Goal: Check status: Check status

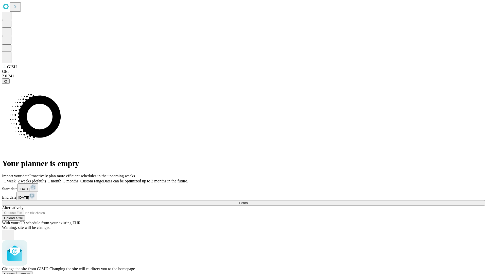
click at [31, 272] on span "Confirm" at bounding box center [25, 274] width 12 height 4
click at [61, 179] on label "1 month" at bounding box center [53, 181] width 15 height 4
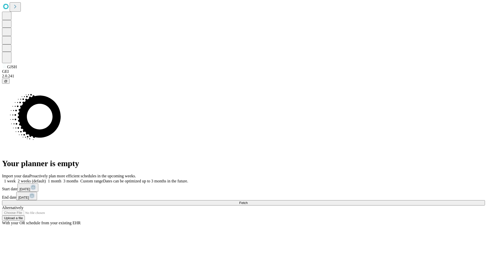
click at [248, 201] on span "Fetch" at bounding box center [243, 203] width 8 height 4
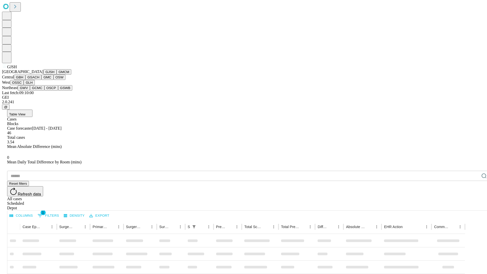
click at [57, 75] on button "GMCM" at bounding box center [64, 71] width 15 height 5
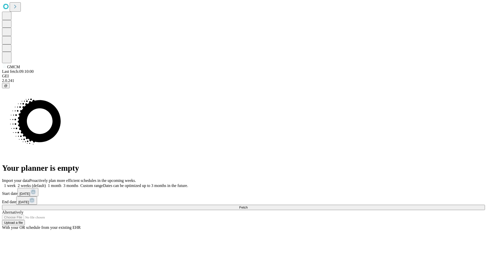
click at [61, 183] on label "1 month" at bounding box center [53, 185] width 15 height 4
click at [248, 206] on span "Fetch" at bounding box center [243, 208] width 8 height 4
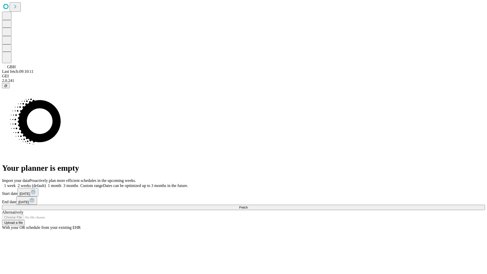
click at [248, 206] on span "Fetch" at bounding box center [243, 208] width 8 height 4
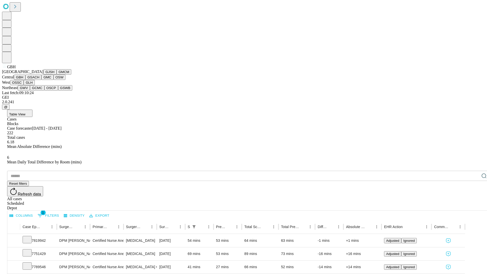
click at [39, 80] on button "GSACH" at bounding box center [33, 77] width 16 height 5
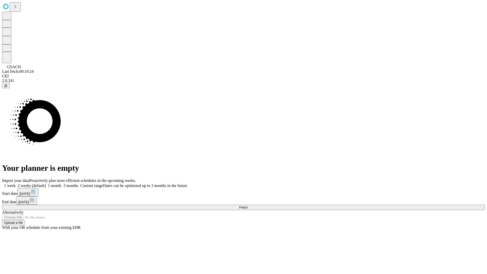
click at [61, 183] on label "1 month" at bounding box center [53, 185] width 15 height 4
click at [248, 206] on span "Fetch" at bounding box center [243, 208] width 8 height 4
click at [61, 183] on label "1 month" at bounding box center [53, 185] width 15 height 4
click at [248, 206] on span "Fetch" at bounding box center [243, 208] width 8 height 4
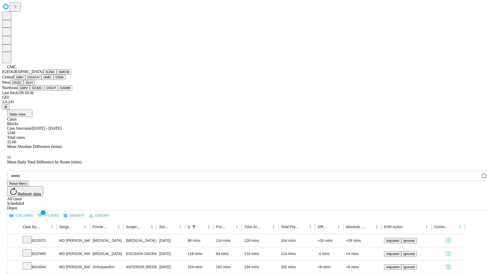
click at [54, 80] on button "OSW" at bounding box center [60, 77] width 12 height 5
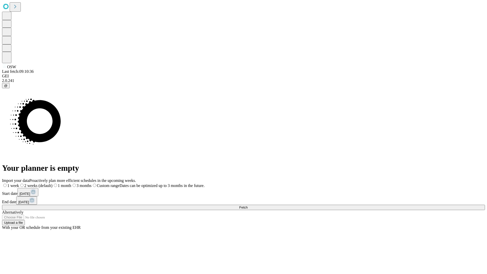
click at [71, 183] on label "1 month" at bounding box center [62, 185] width 19 height 4
click at [248, 206] on span "Fetch" at bounding box center [243, 208] width 8 height 4
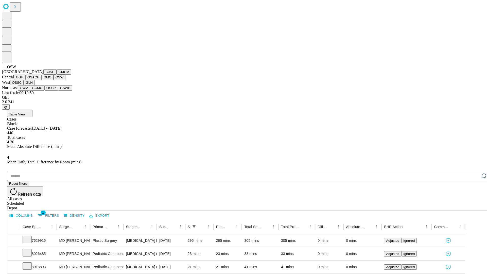
click at [24, 85] on button "OSSC" at bounding box center [17, 82] width 14 height 5
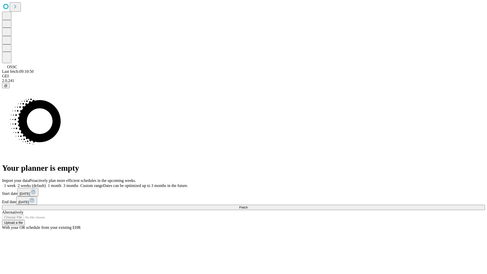
click at [61, 183] on label "1 month" at bounding box center [53, 185] width 15 height 4
click at [248, 206] on span "Fetch" at bounding box center [243, 208] width 8 height 4
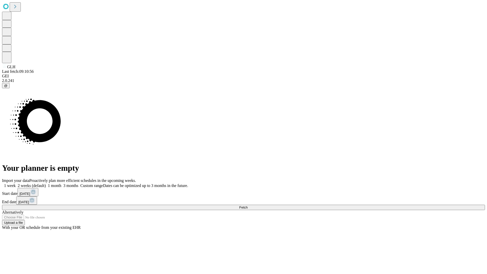
click at [61, 183] on label "1 month" at bounding box center [53, 185] width 15 height 4
click at [248, 206] on span "Fetch" at bounding box center [243, 208] width 8 height 4
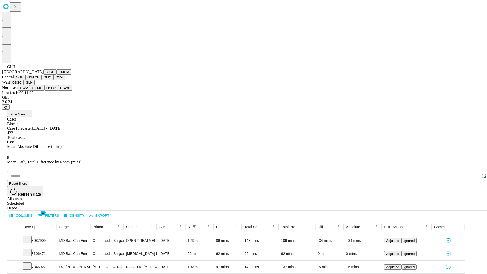
click at [30, 91] on button "GWV" at bounding box center [24, 87] width 12 height 5
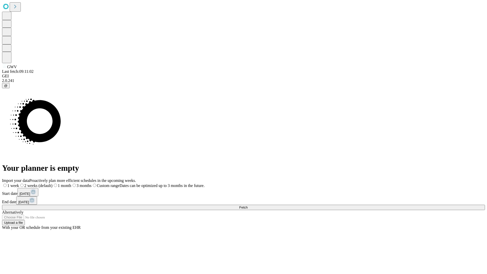
click at [248, 206] on span "Fetch" at bounding box center [243, 208] width 8 height 4
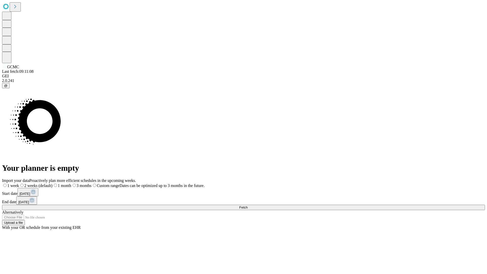
click at [248, 206] on span "Fetch" at bounding box center [243, 208] width 8 height 4
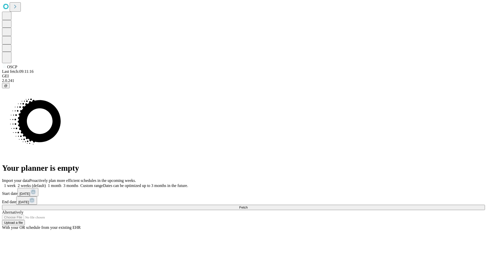
click at [61, 183] on label "1 month" at bounding box center [53, 185] width 15 height 4
click at [248, 206] on span "Fetch" at bounding box center [243, 208] width 8 height 4
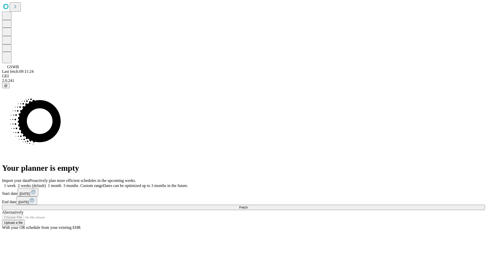
click at [61, 183] on label "1 month" at bounding box center [53, 185] width 15 height 4
click at [248, 206] on span "Fetch" at bounding box center [243, 208] width 8 height 4
